Goal: Obtain resource: Download file/media

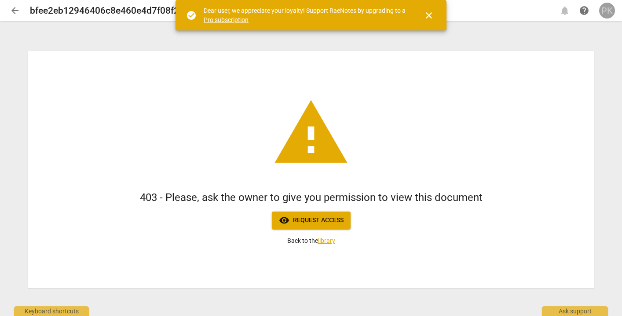
click at [601, 12] on div "PK" at bounding box center [608, 11] width 16 height 16
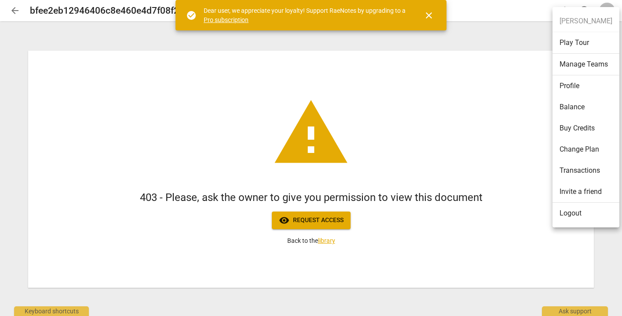
click at [567, 218] on li "Logout" at bounding box center [586, 212] width 67 height 21
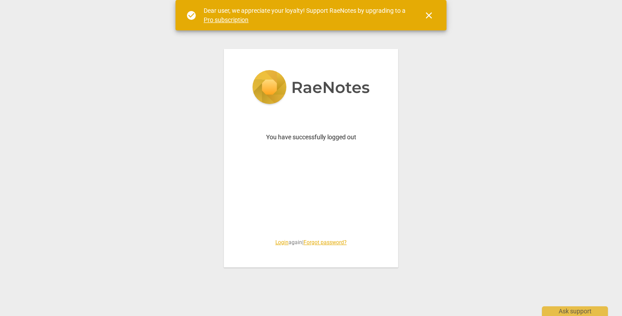
click at [277, 246] on span "Login again | Forgot password?" at bounding box center [311, 242] width 132 height 7
click at [280, 237] on div "You have successfully logged out Login again | Forgot password?" at bounding box center [311, 158] width 174 height 218
click at [278, 243] on link "Login" at bounding box center [282, 242] width 13 height 6
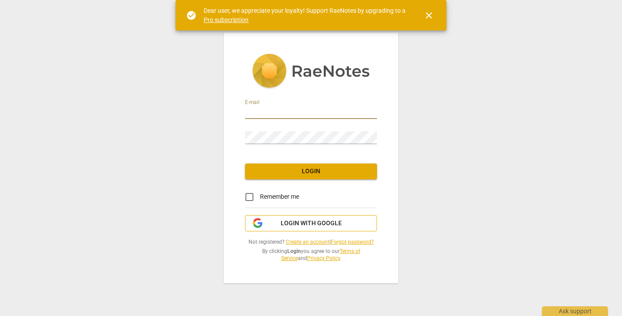
click at [293, 224] on span "Login with Google" at bounding box center [311, 223] width 61 height 9
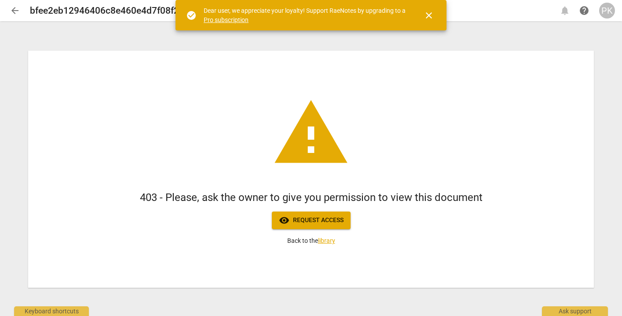
click at [607, 7] on div "PK" at bounding box center [608, 11] width 16 height 16
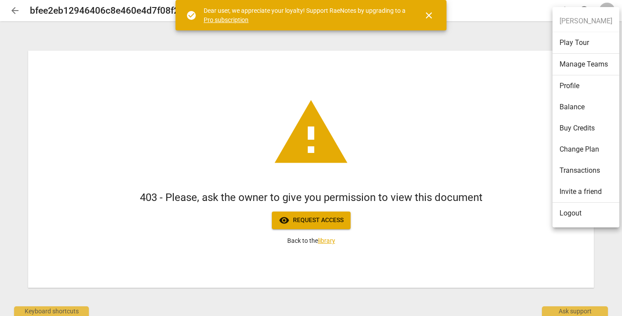
click at [571, 217] on li "Logout" at bounding box center [586, 212] width 67 height 21
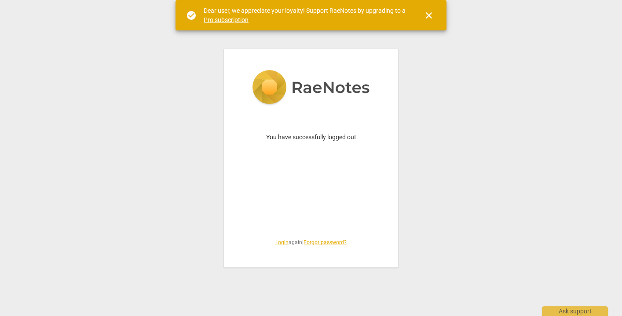
click at [280, 242] on link "Login" at bounding box center [282, 242] width 13 height 6
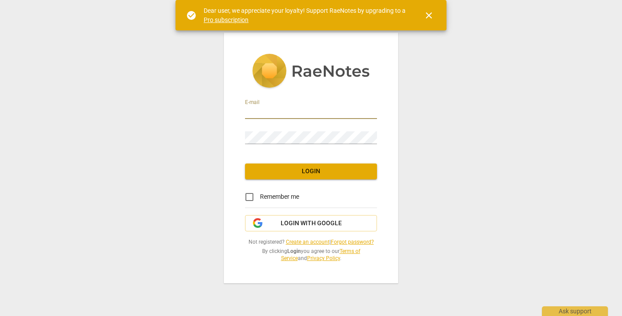
type input "[PERSON_NAME][EMAIL_ADDRESS][DOMAIN_NAME]"
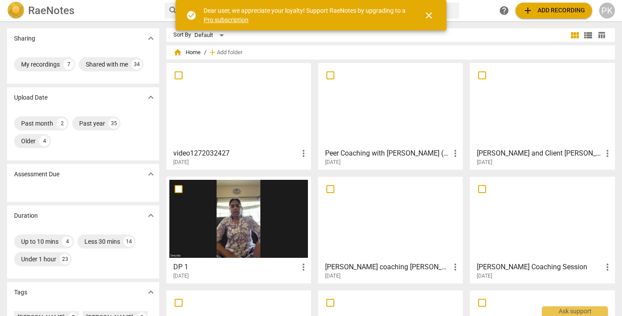
click at [208, 124] on div at bounding box center [238, 105] width 139 height 78
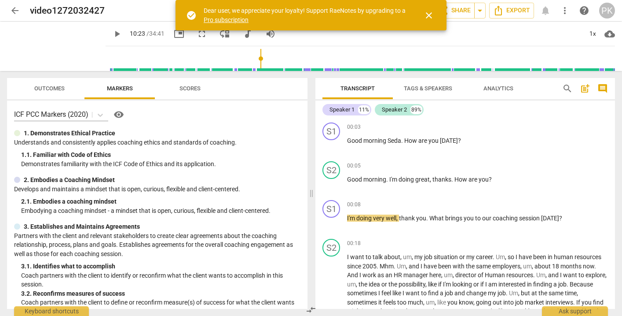
scroll to position [1110, 0]
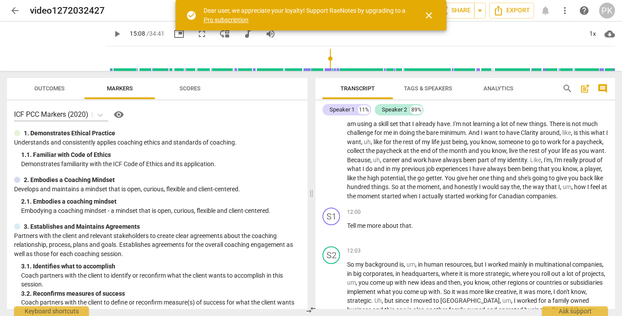
drag, startPoint x: 100, startPoint y: 59, endPoint x: 324, endPoint y: 55, distance: 223.6
click at [324, 55] on input "range" at bounding box center [362, 58] width 506 height 28
click at [112, 33] on span "play_arrow" at bounding box center [117, 34] width 11 height 11
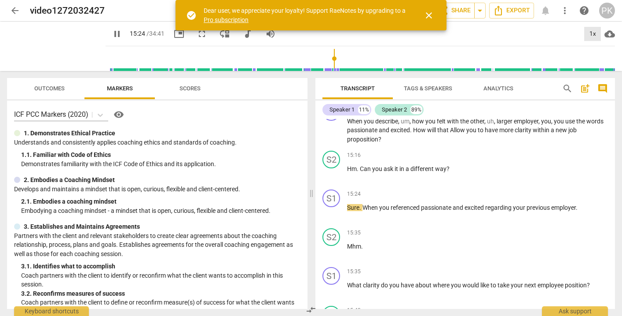
click at [588, 37] on div "1x" at bounding box center [593, 34] width 17 height 14
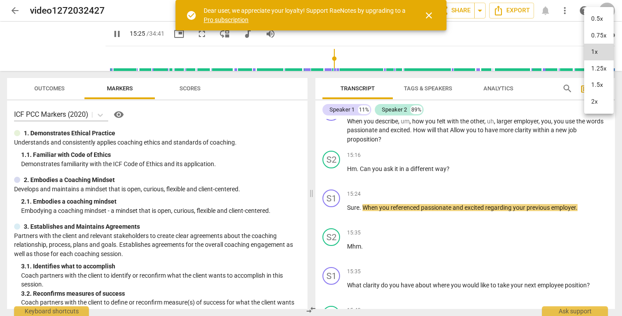
click at [592, 84] on li "1.5x" at bounding box center [599, 85] width 29 height 17
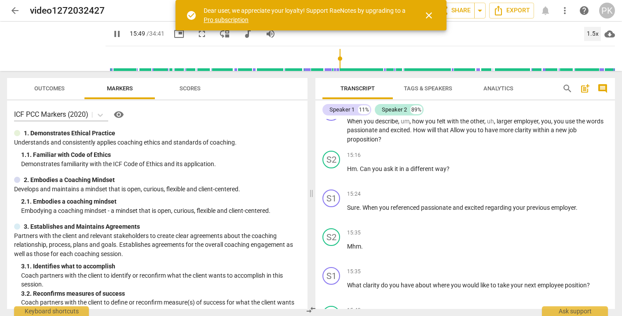
scroll to position [1758, 0]
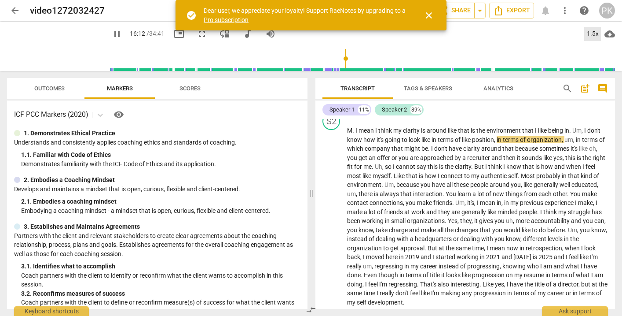
click at [593, 30] on div "1.5x" at bounding box center [593, 34] width 17 height 14
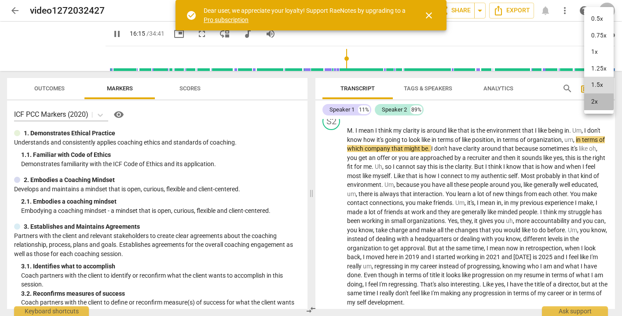
click at [598, 100] on li "2x" at bounding box center [599, 101] width 29 height 17
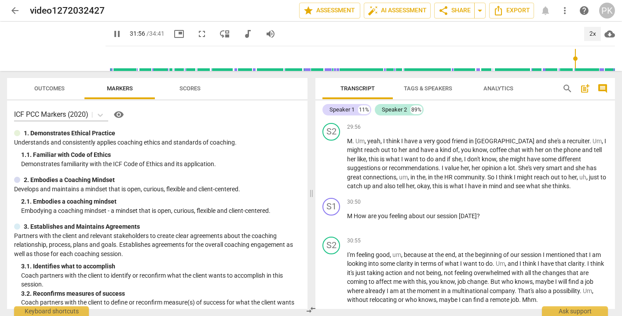
scroll to position [3232, 0]
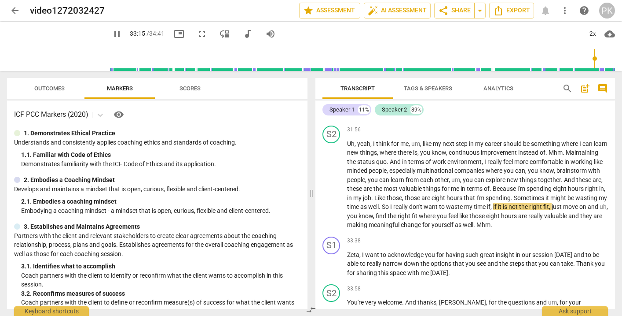
click at [112, 32] on span "pause" at bounding box center [117, 34] width 11 height 11
type input "1996"
click at [515, 11] on span "Export" at bounding box center [511, 10] width 37 height 11
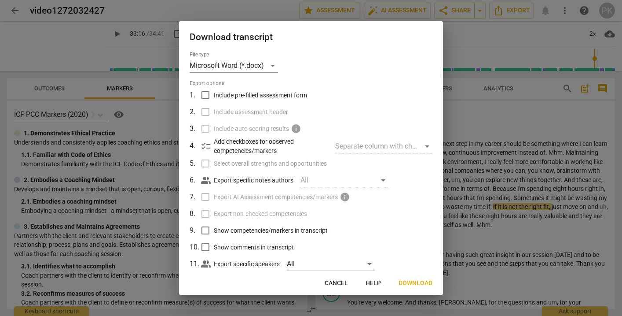
click at [417, 280] on span "Download" at bounding box center [416, 283] width 34 height 9
